Goal: Task Accomplishment & Management: Use online tool/utility

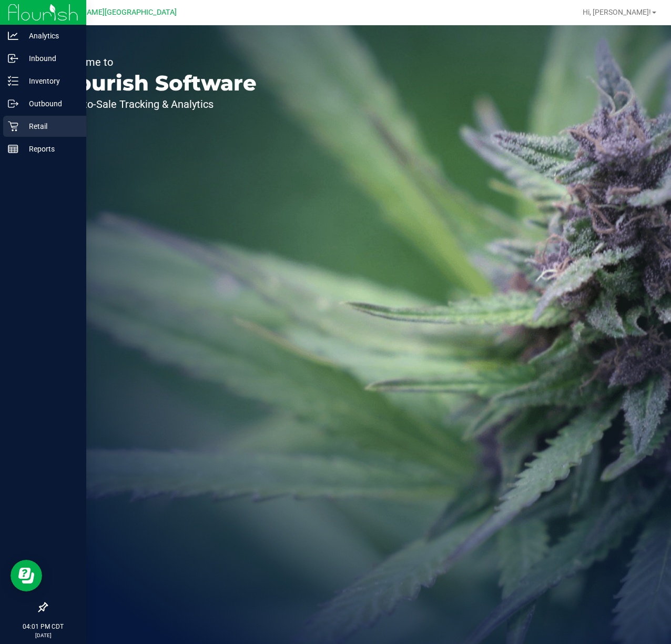
drag, startPoint x: 35, startPoint y: 127, endPoint x: 44, endPoint y: 129, distance: 9.6
click at [35, 127] on p "Retail" at bounding box center [49, 126] width 63 height 13
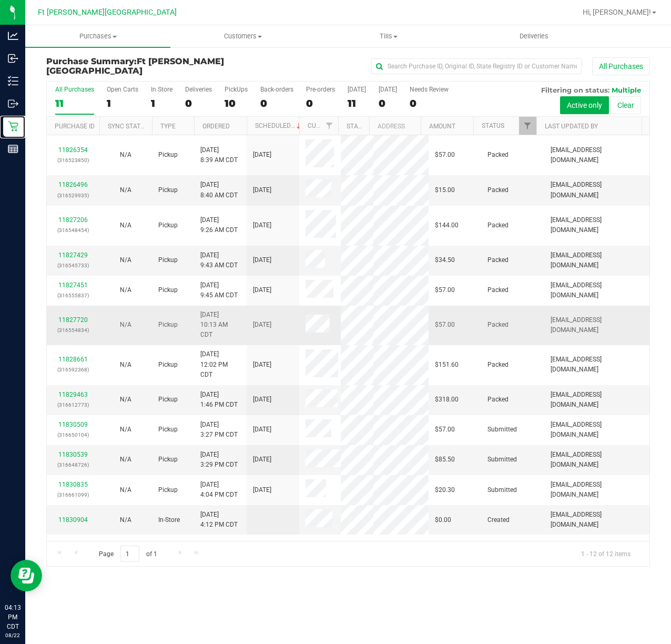
scroll to position [26, 0]
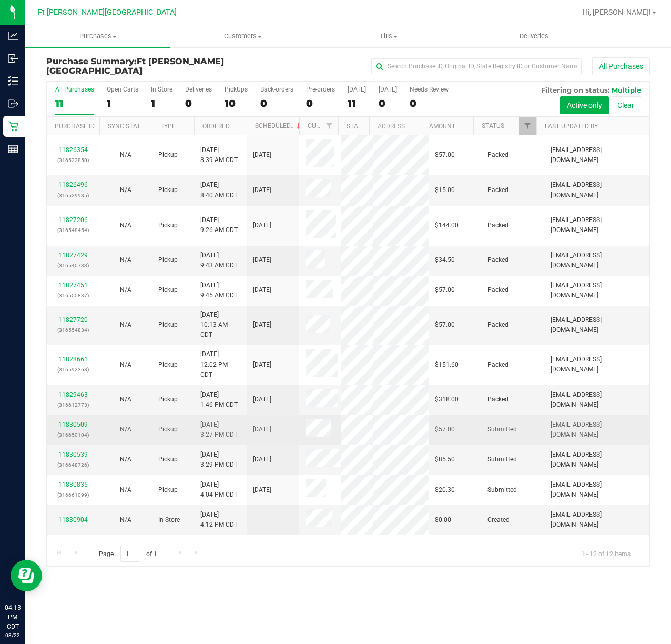
drag, startPoint x: 68, startPoint y: 438, endPoint x: 68, endPoint y: 430, distance: 7.4
click at [68, 433] on div "11830509 (316650104)" at bounding box center [73, 430] width 40 height 20
click at [68, 428] on link "11830509" at bounding box center [72, 424] width 29 height 7
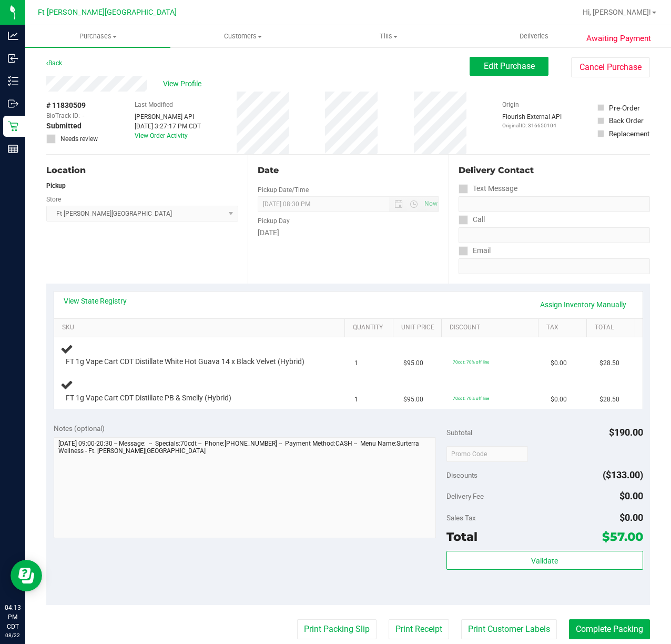
click at [203, 430] on div "Notes (optional)" at bounding box center [250, 428] width 393 height 11
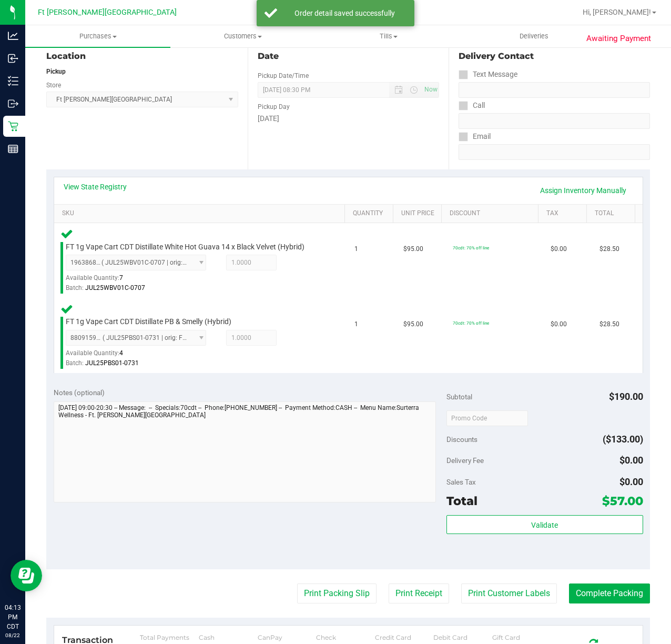
scroll to position [314, 0]
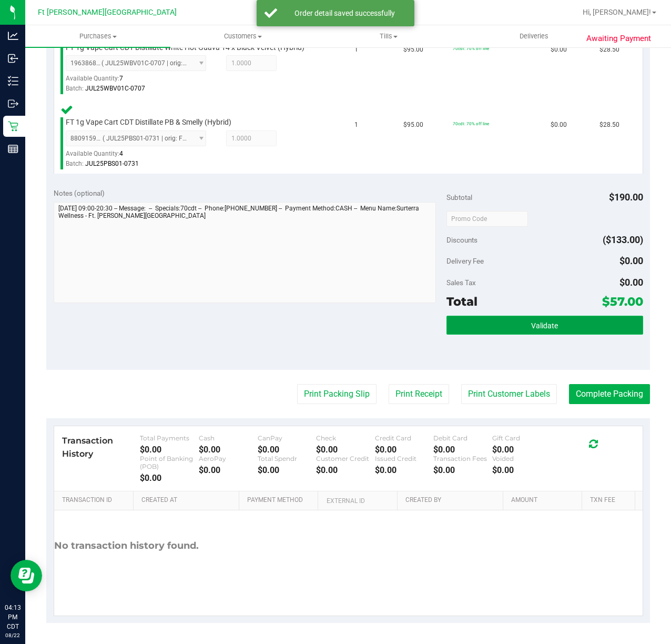
click at [461, 325] on button "Validate" at bounding box center [545, 325] width 197 height 19
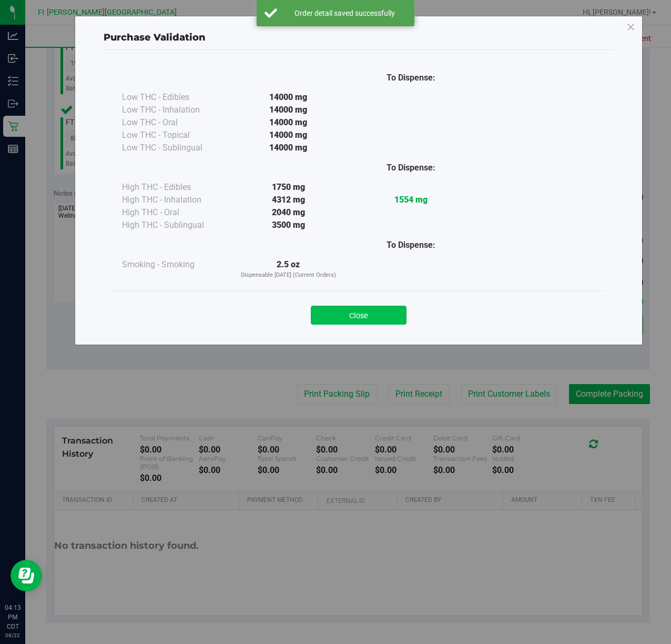
click at [330, 309] on button "Close" at bounding box center [359, 315] width 96 height 19
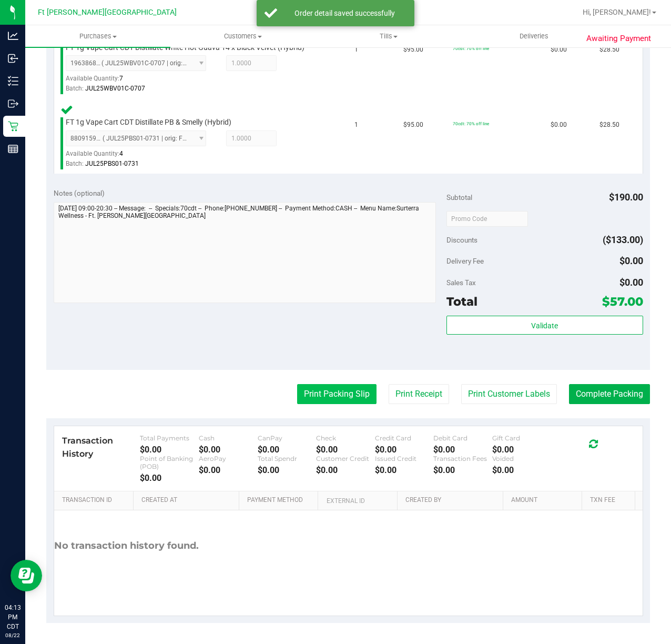
click at [323, 389] on button "Print Packing Slip" at bounding box center [336, 394] width 79 height 20
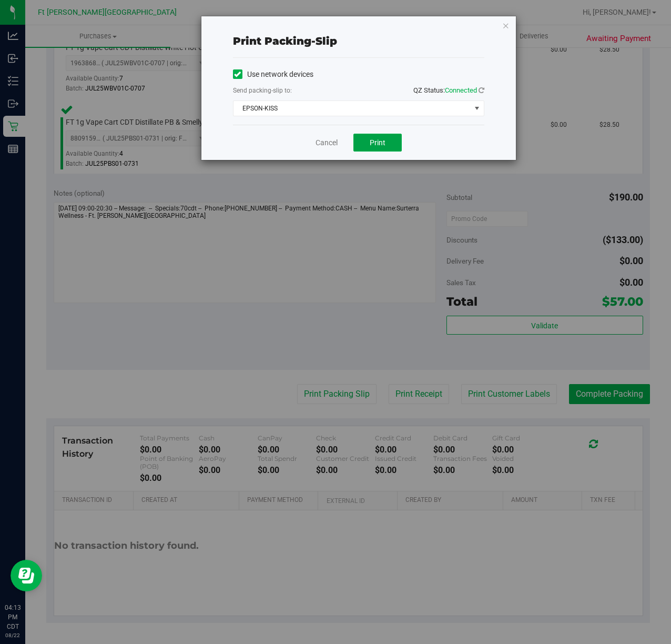
drag, startPoint x: 370, startPoint y: 137, endPoint x: 344, endPoint y: 87, distance: 57.2
click at [344, 87] on div "Print packing-slip Use network devices Send packing-slip to: QZ Status: Connect…" at bounding box center [358, 88] width 315 height 144
click at [339, 107] on span "EPSON-KISS" at bounding box center [352, 108] width 237 height 15
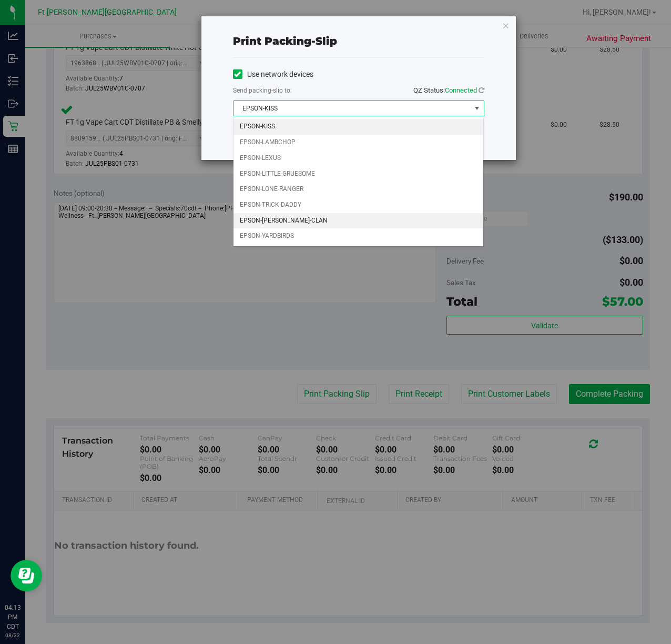
click at [314, 224] on li "EPSON-WU-TANG-CLAN" at bounding box center [359, 221] width 250 height 16
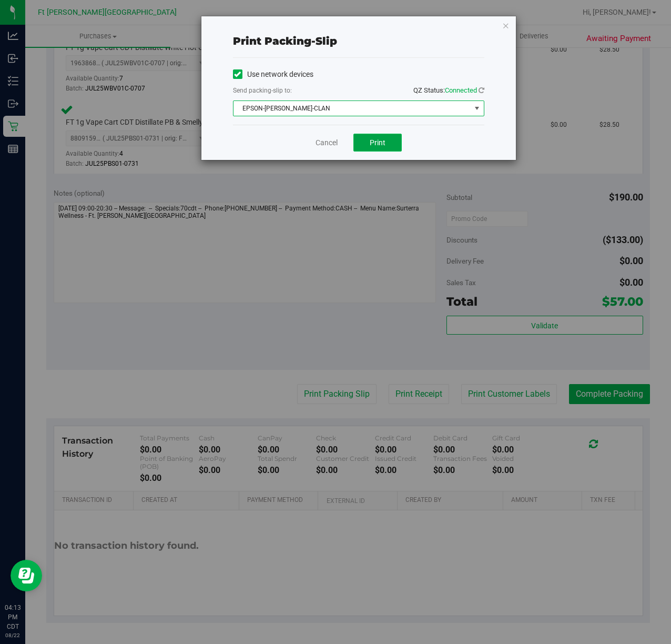
click at [375, 142] on span "Print" at bounding box center [378, 142] width 16 height 8
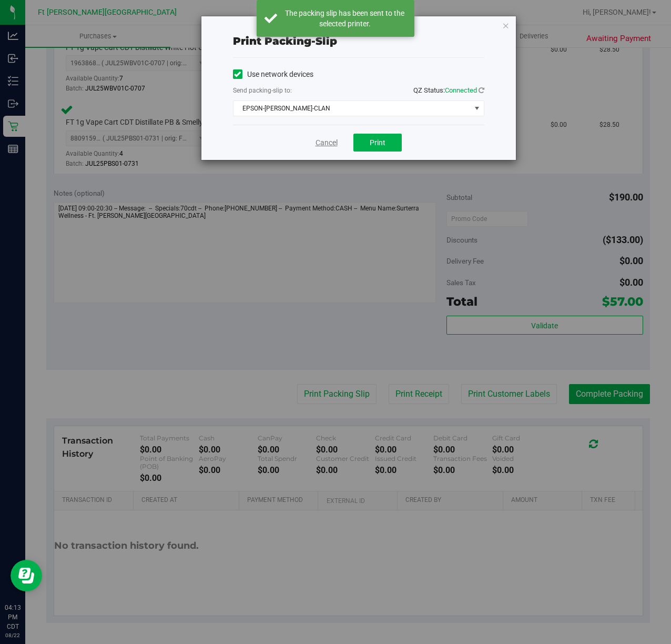
click at [323, 144] on link "Cancel" at bounding box center [327, 142] width 22 height 11
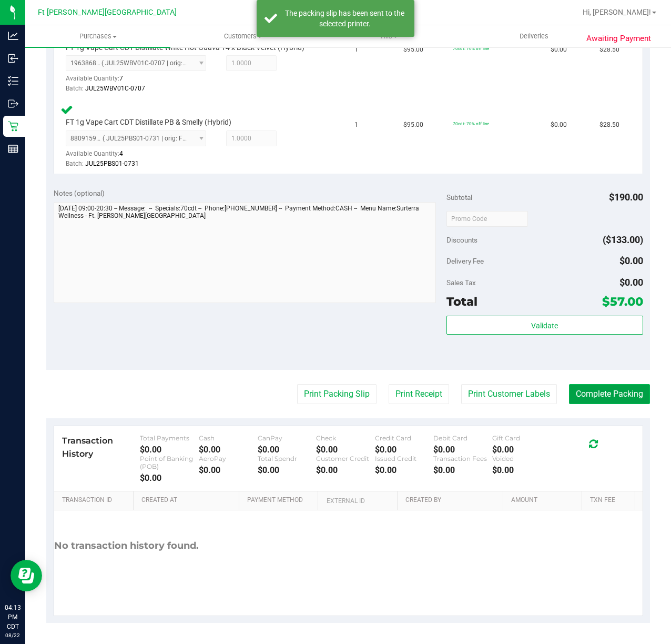
click at [578, 396] on button "Complete Packing" at bounding box center [609, 394] width 81 height 20
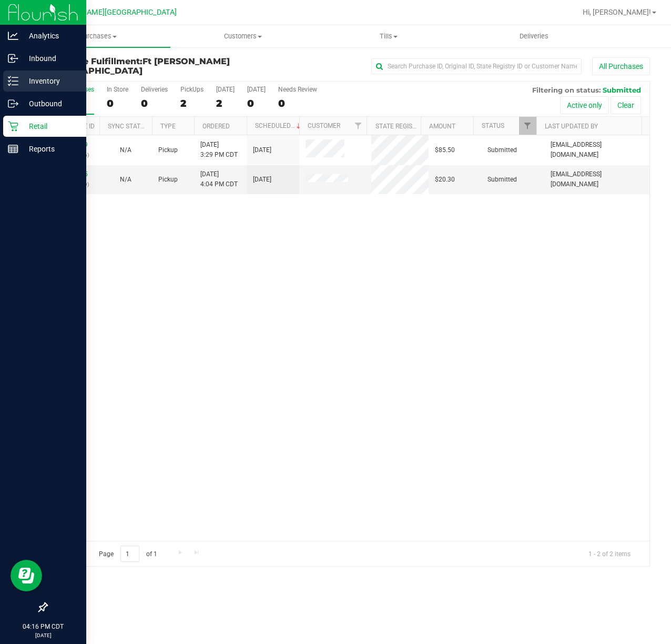
click at [9, 82] on icon at bounding box center [9, 81] width 2 height 2
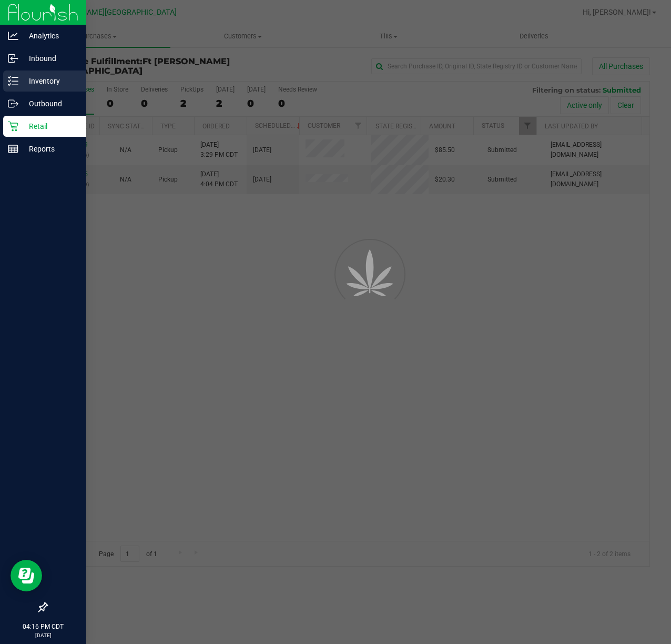
click at [9, 82] on icon at bounding box center [9, 81] width 2 height 2
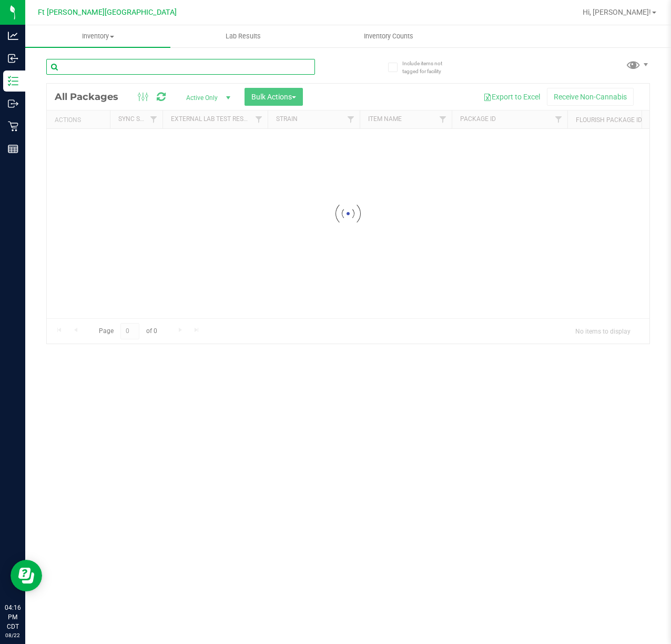
click at [185, 68] on input "text" at bounding box center [180, 67] width 269 height 16
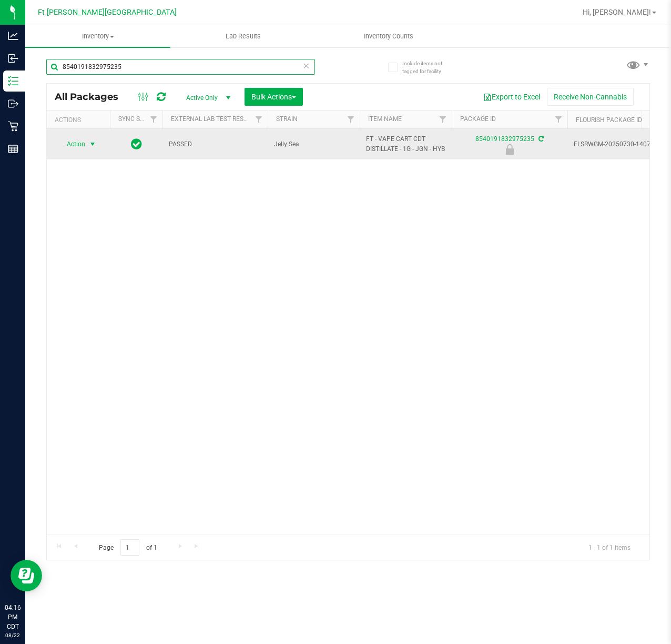
type input "8540191832975235"
click at [79, 149] on span "Action" at bounding box center [71, 144] width 28 height 15
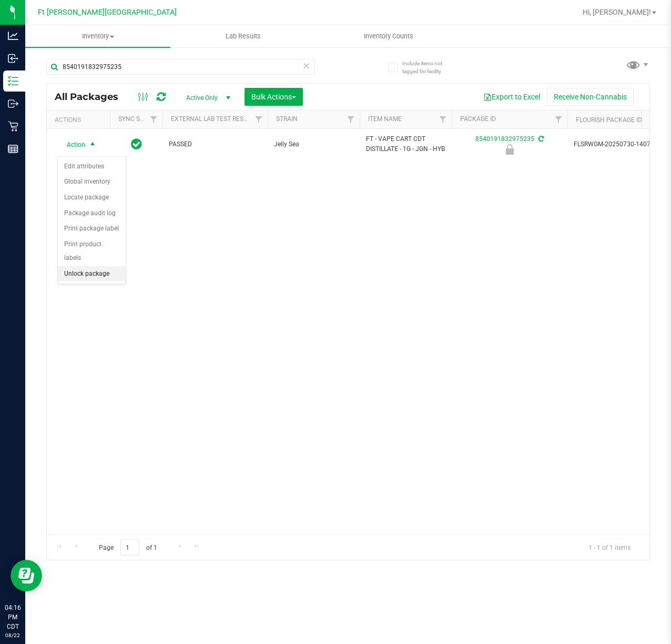
click at [89, 277] on li "Unlock package" at bounding box center [92, 274] width 68 height 16
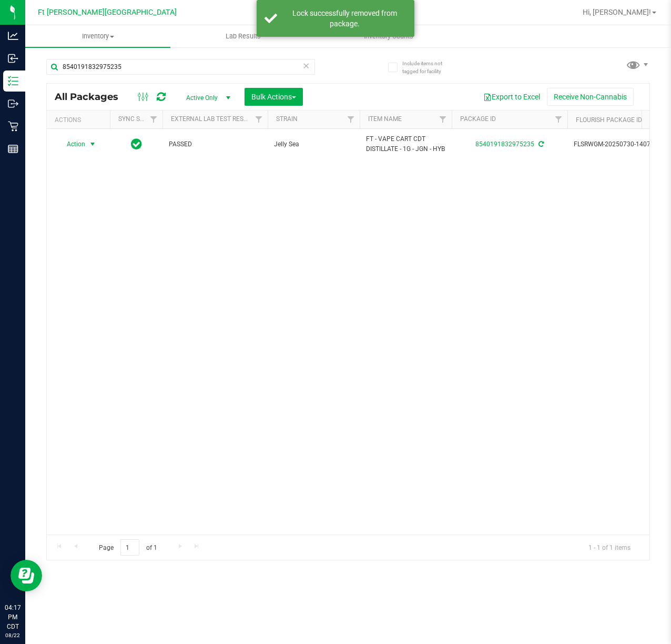
click at [84, 152] on span "Action" at bounding box center [71, 144] width 28 height 15
click at [101, 273] on li "Print package label" at bounding box center [99, 276] width 82 height 16
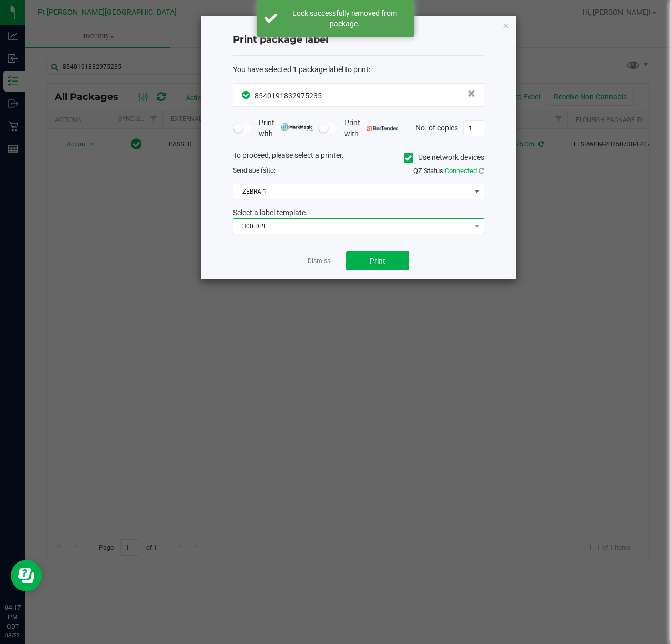
click at [320, 224] on span "300 DPI" at bounding box center [352, 226] width 237 height 15
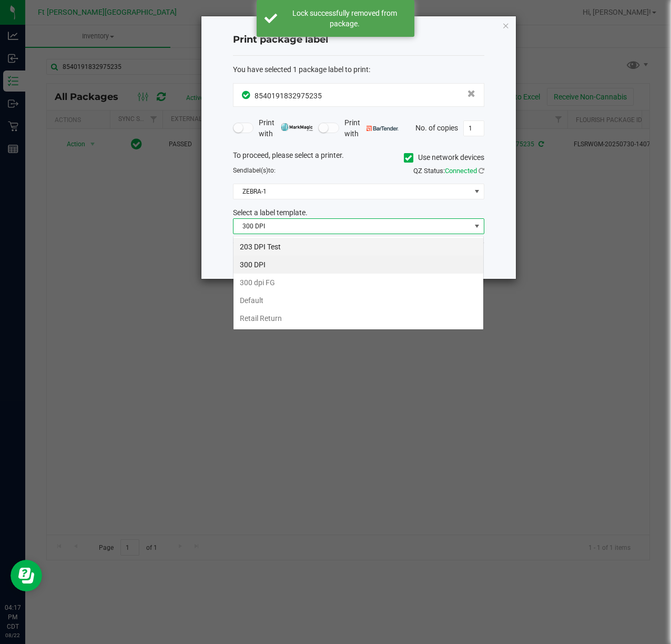
scroll to position [16, 251]
click at [302, 247] on li "203 DPI Test" at bounding box center [359, 247] width 250 height 18
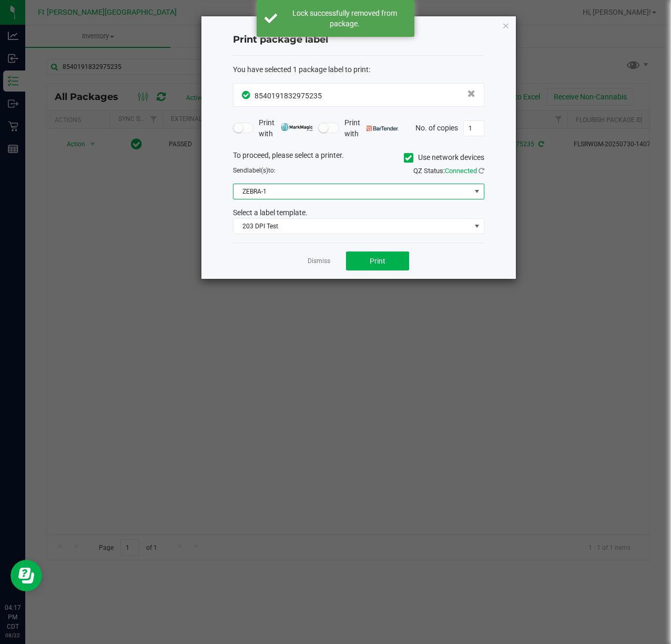
click at [289, 196] on span "ZEBRA-1" at bounding box center [352, 191] width 237 height 15
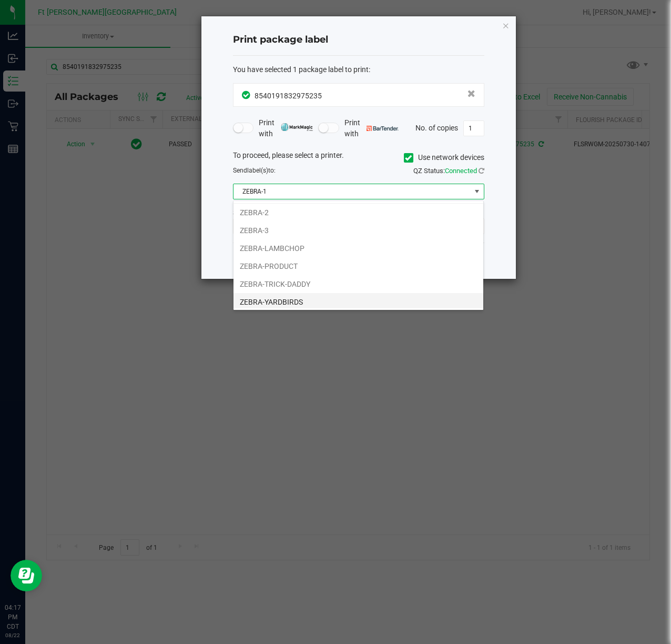
scroll to position [22, 0]
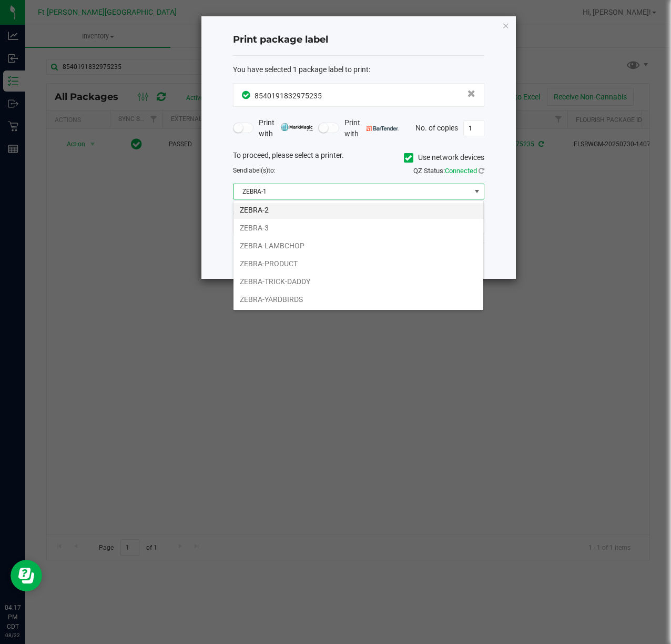
click at [286, 211] on li "ZEBRA-2" at bounding box center [359, 210] width 250 height 18
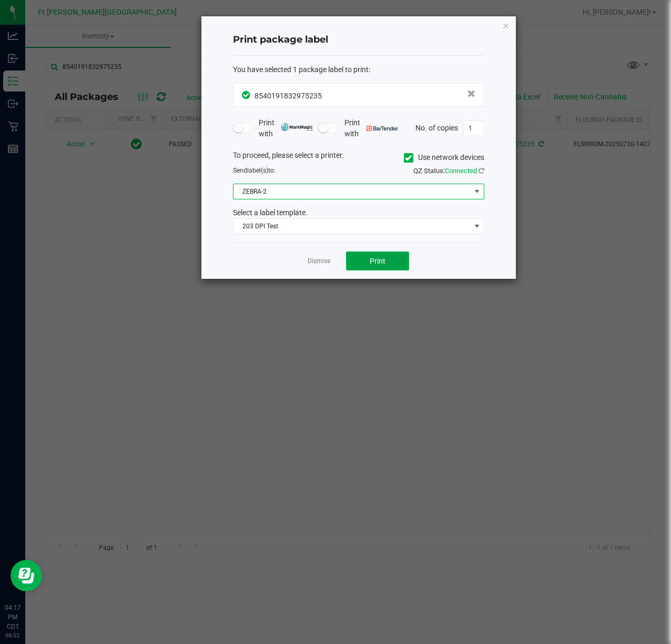
click at [375, 265] on span "Print" at bounding box center [378, 261] width 16 height 8
click at [319, 260] on link "Dismiss" at bounding box center [319, 261] width 23 height 9
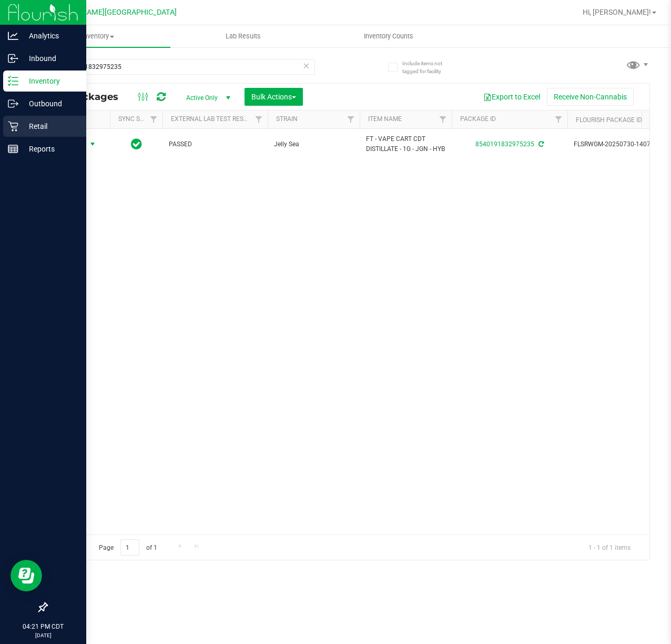
click at [14, 135] on div "Retail" at bounding box center [44, 126] width 83 height 21
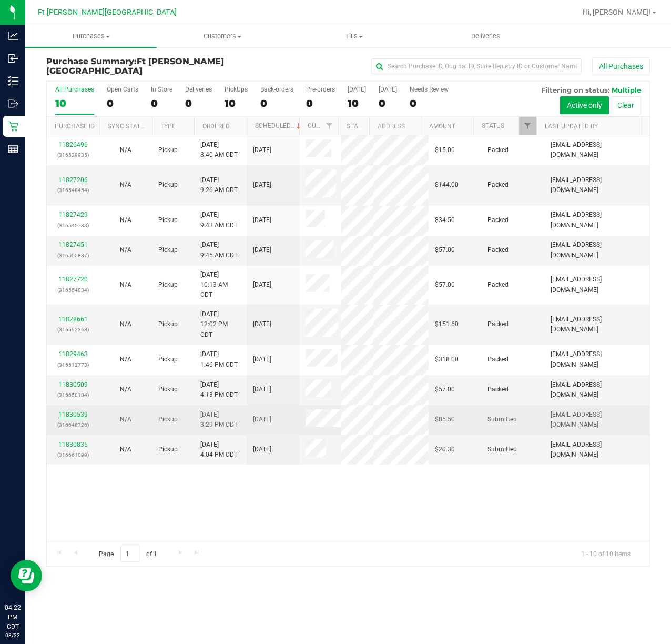
click at [72, 418] on link "11830539" at bounding box center [72, 414] width 29 height 7
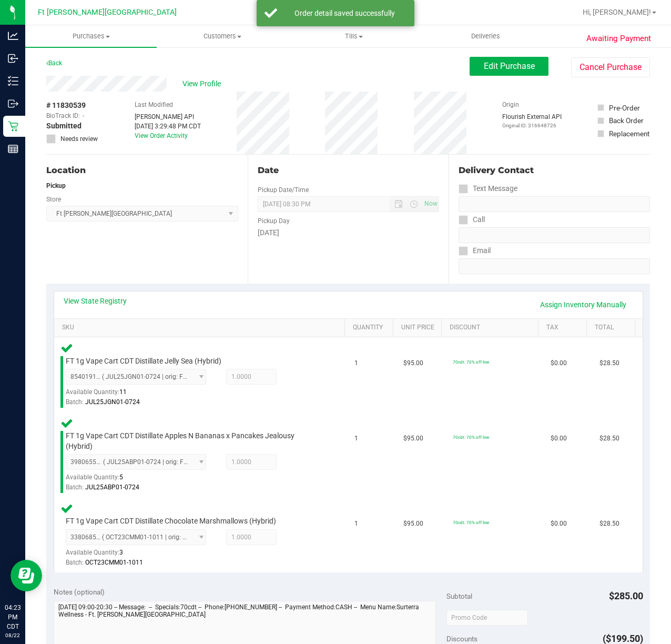
scroll to position [350, 0]
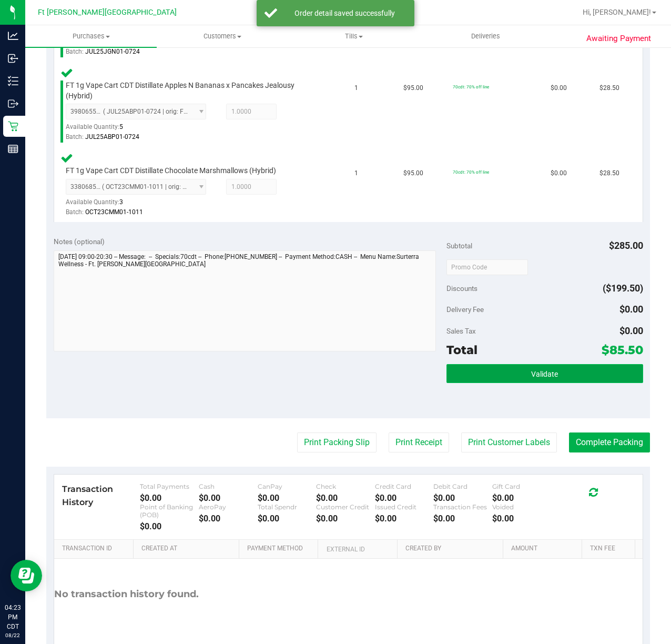
click at [461, 379] on button "Validate" at bounding box center [545, 373] width 197 height 19
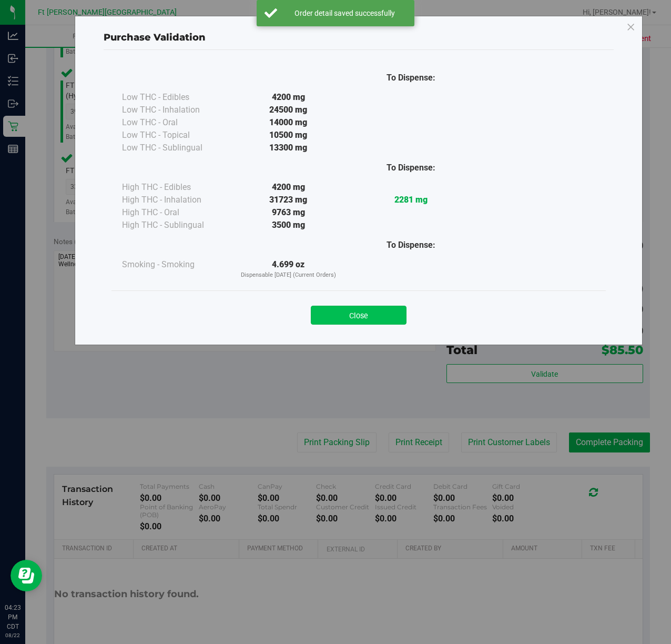
click at [349, 311] on button "Close" at bounding box center [359, 315] width 96 height 19
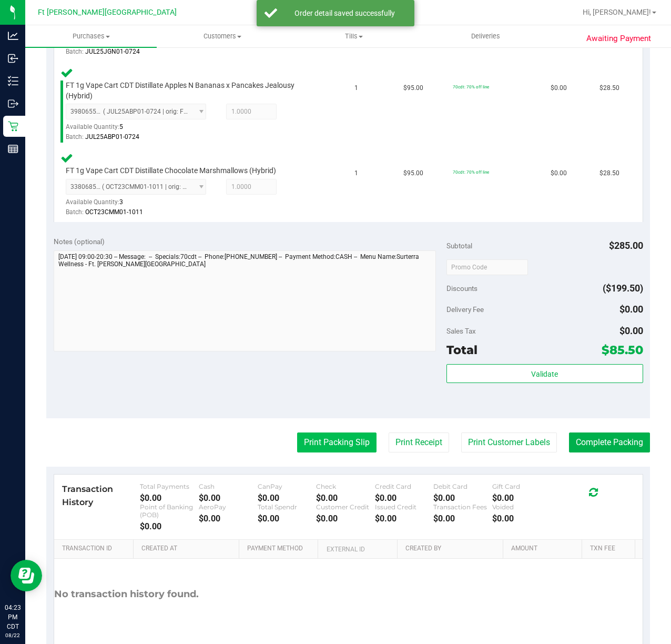
click at [331, 438] on button "Print Packing Slip" at bounding box center [336, 442] width 79 height 20
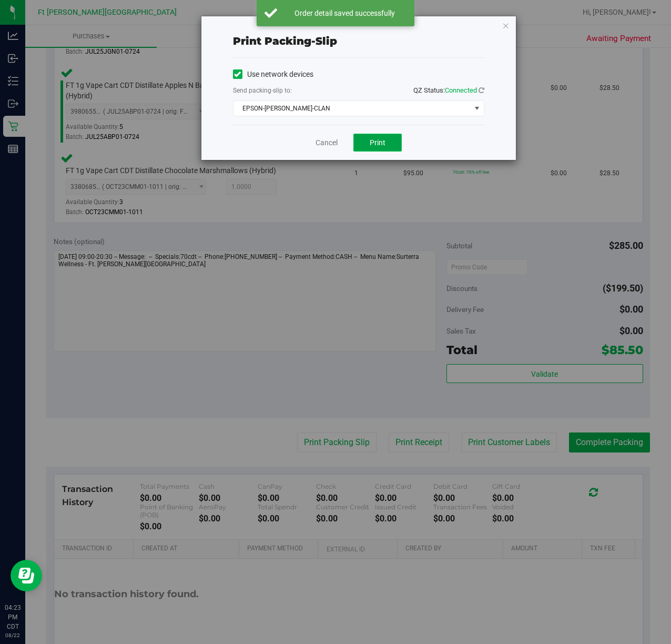
click at [362, 137] on button "Print" at bounding box center [378, 143] width 48 height 18
click at [318, 145] on link "Cancel" at bounding box center [327, 142] width 22 height 11
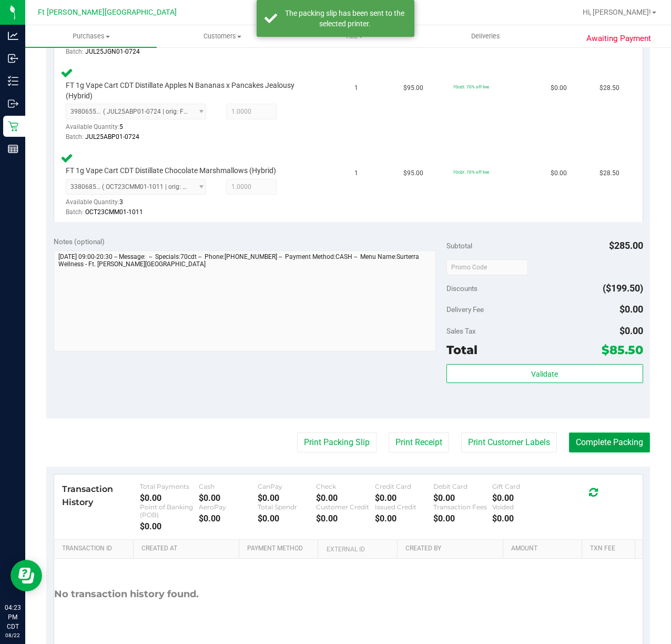
click at [571, 445] on button "Complete Packing" at bounding box center [609, 442] width 81 height 20
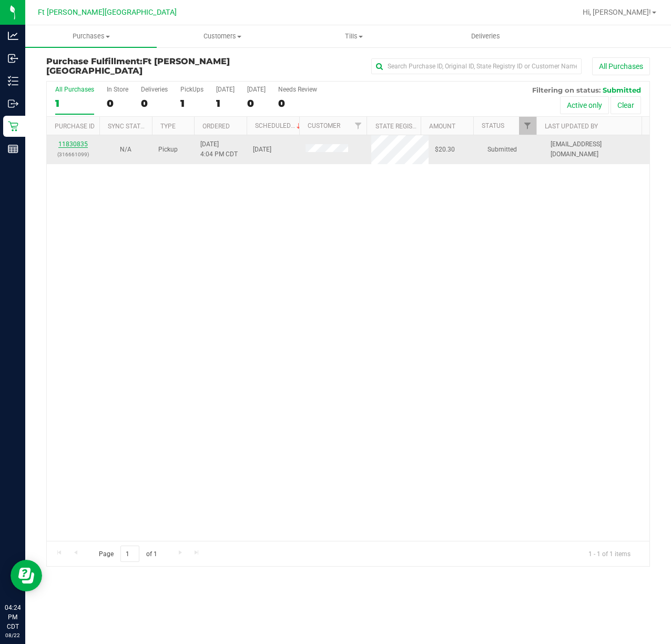
click at [76, 143] on link "11830835" at bounding box center [72, 143] width 29 height 7
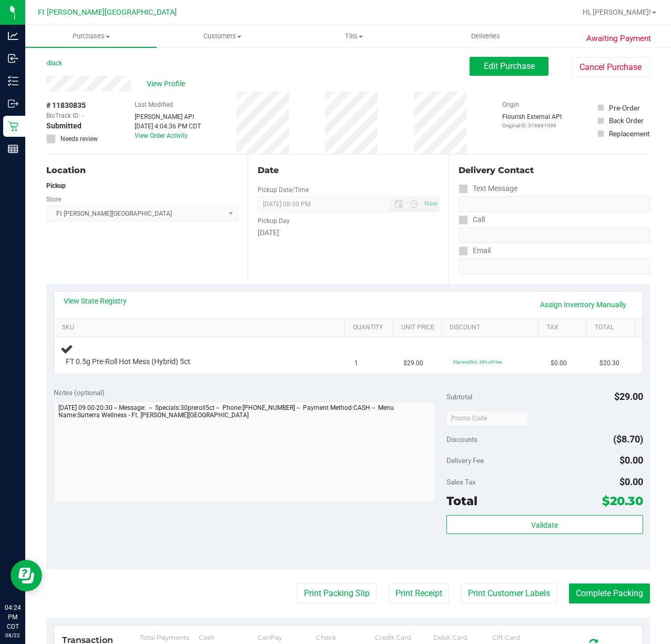
click at [251, 384] on div "Notes (optional) Subtotal $29.00 Discounts ($8.70) Delivery Fee $0.00 Sales Tax…" at bounding box center [348, 474] width 604 height 189
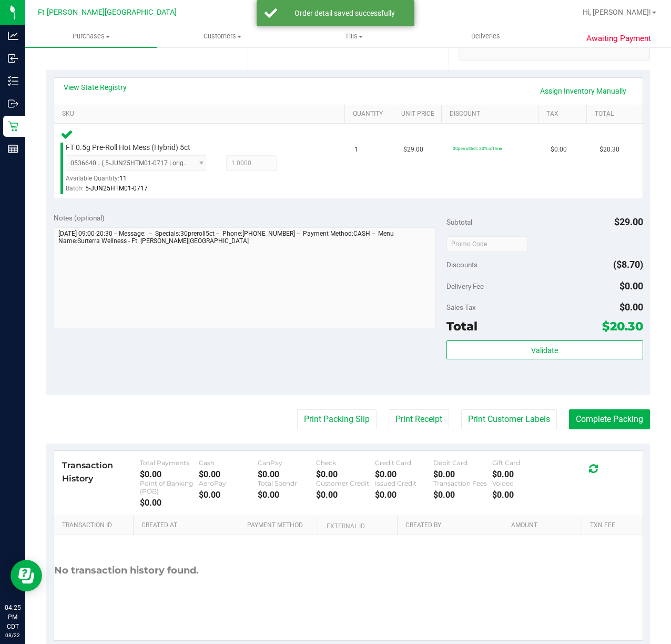
scroll to position [169, 0]
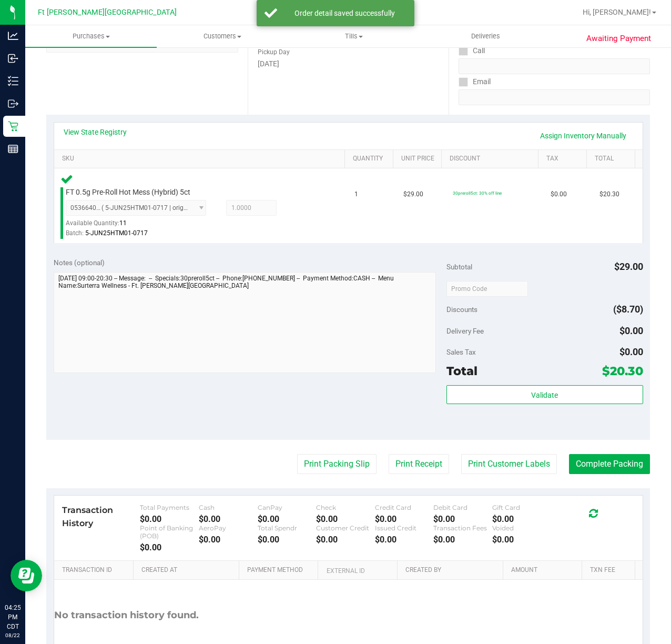
drag, startPoint x: 518, startPoint y: 340, endPoint x: 518, endPoint y: 373, distance: 33.1
click at [518, 344] on div "Subtotal $29.00 Discounts ($8.70) Delivery Fee $0.00 Sales Tax $0.00 Total $20.…" at bounding box center [545, 344] width 197 height 175
drag, startPoint x: 518, startPoint y: 377, endPoint x: 518, endPoint y: 387, distance: 10.5
click at [518, 383] on div "Subtotal $29.00 Discounts ($8.70) Delivery Fee $0.00 Sales Tax $0.00 Total $20.…" at bounding box center [545, 344] width 197 height 175
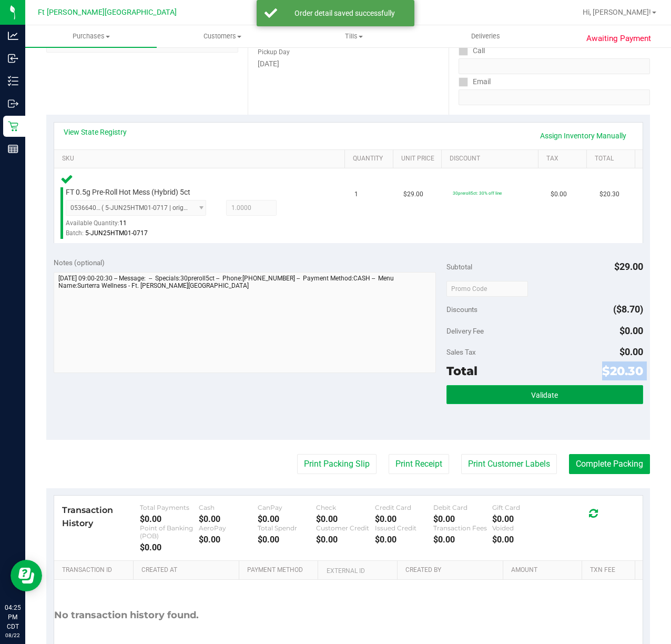
click at [518, 387] on button "Validate" at bounding box center [545, 394] width 197 height 19
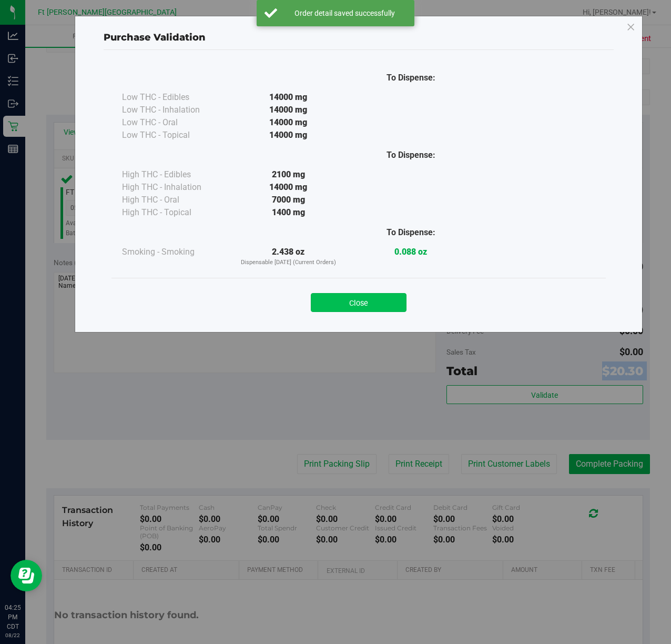
click at [335, 302] on button "Close" at bounding box center [359, 302] width 96 height 19
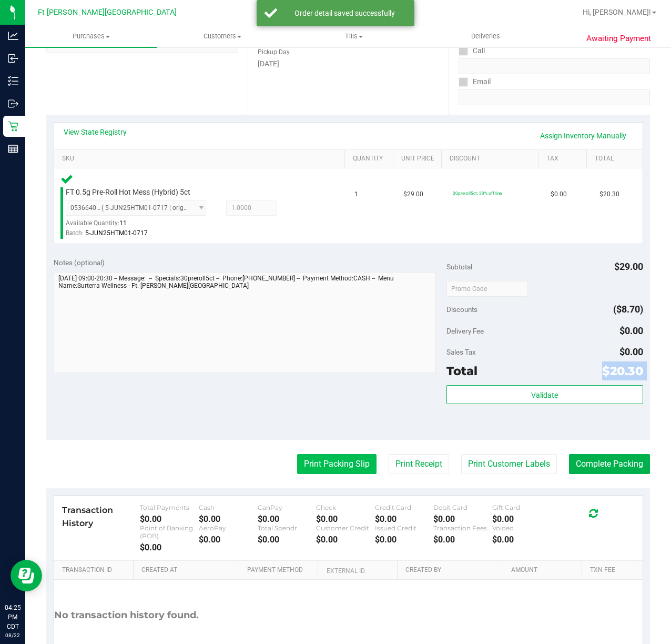
click at [319, 461] on button "Print Packing Slip" at bounding box center [336, 464] width 79 height 20
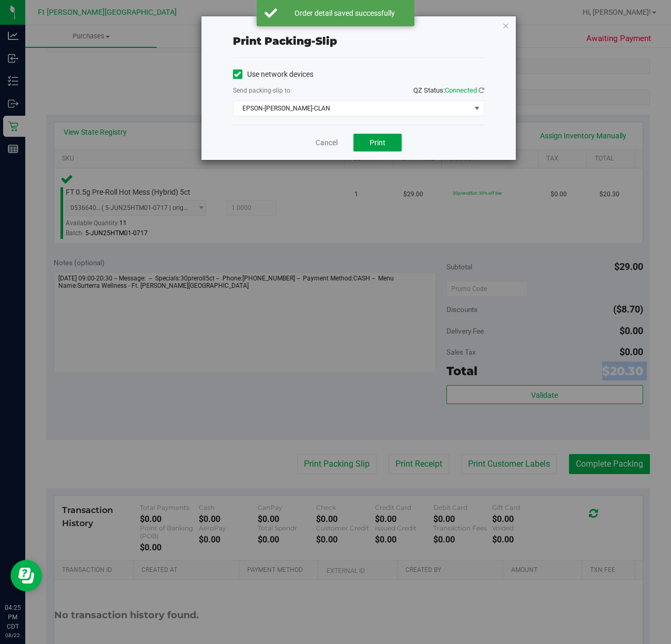
click at [376, 145] on span "Print" at bounding box center [378, 142] width 16 height 8
click at [325, 139] on link "Cancel" at bounding box center [327, 142] width 22 height 11
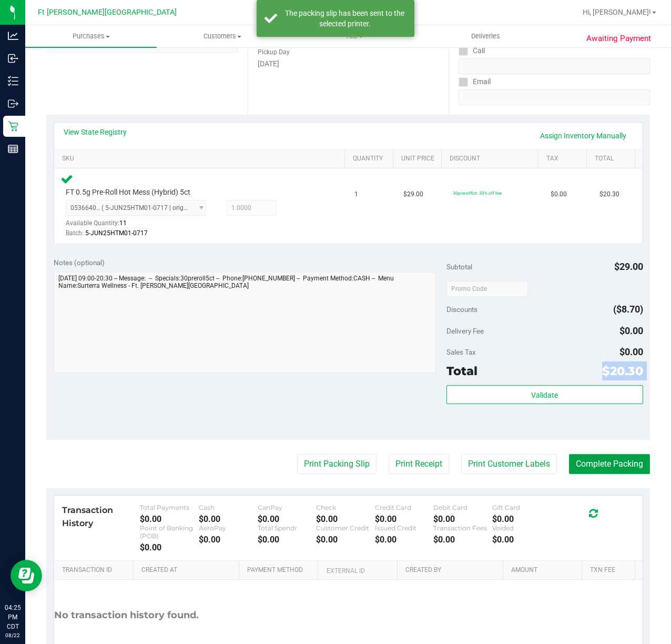
click at [613, 463] on button "Complete Packing" at bounding box center [609, 464] width 81 height 20
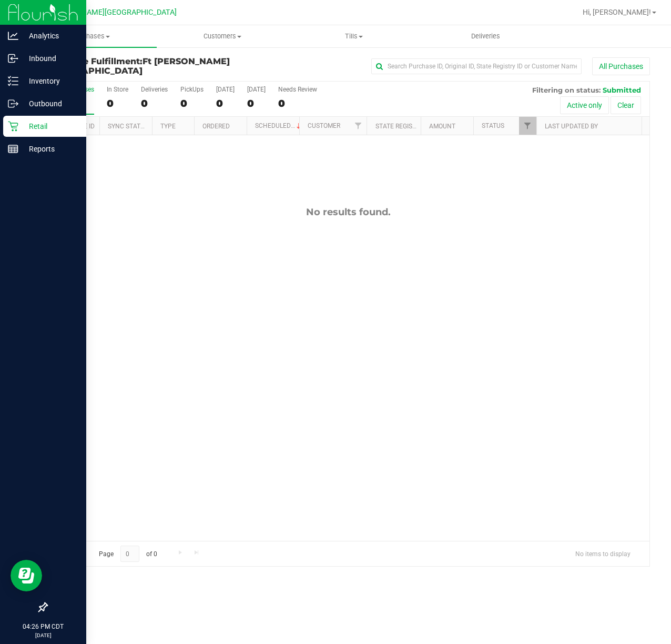
click at [17, 118] on div "Retail" at bounding box center [44, 126] width 83 height 21
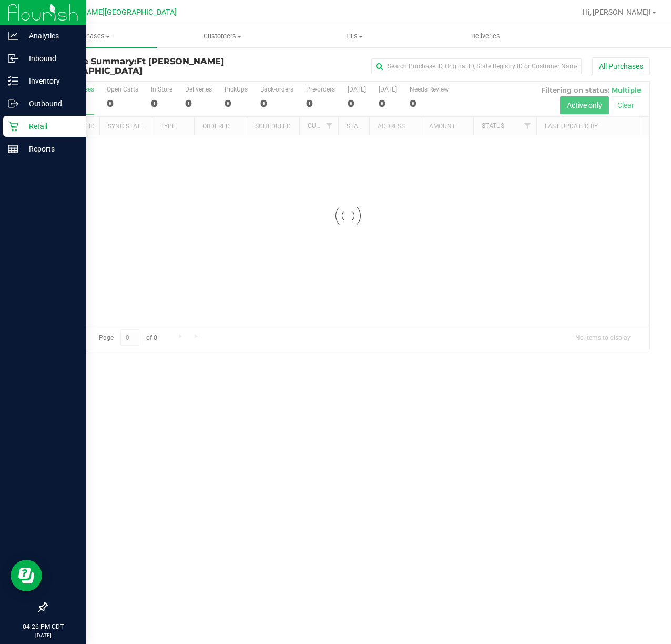
click at [17, 118] on div "Retail" at bounding box center [44, 126] width 83 height 21
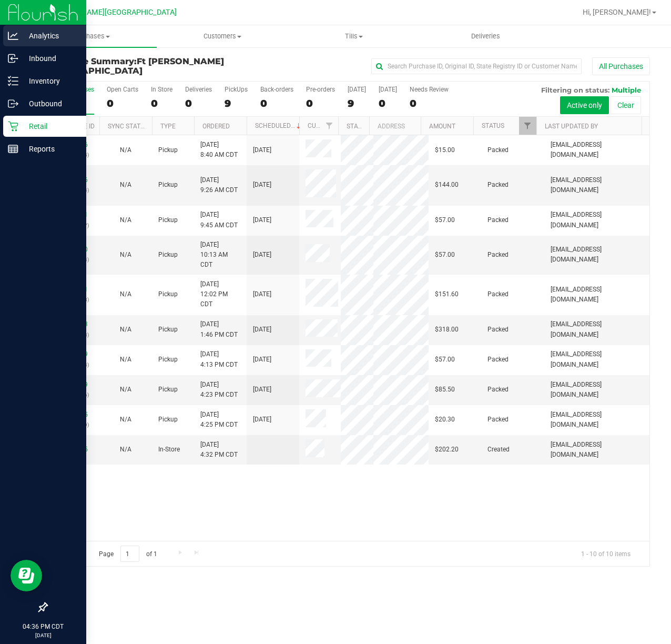
click at [33, 36] on p "Analytics" at bounding box center [49, 35] width 63 height 13
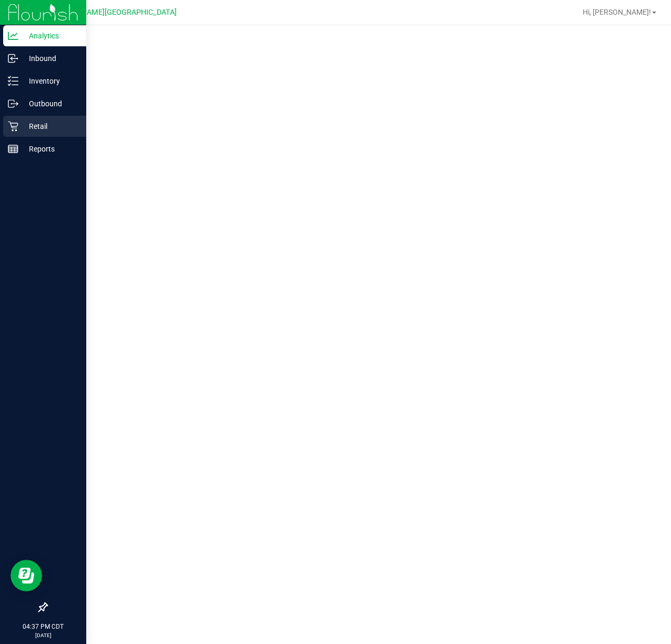
drag, startPoint x: 13, startPoint y: 129, endPoint x: 21, endPoint y: 123, distance: 9.8
click at [14, 129] on icon at bounding box center [13, 126] width 11 height 11
